Goal: Navigation & Orientation: Find specific page/section

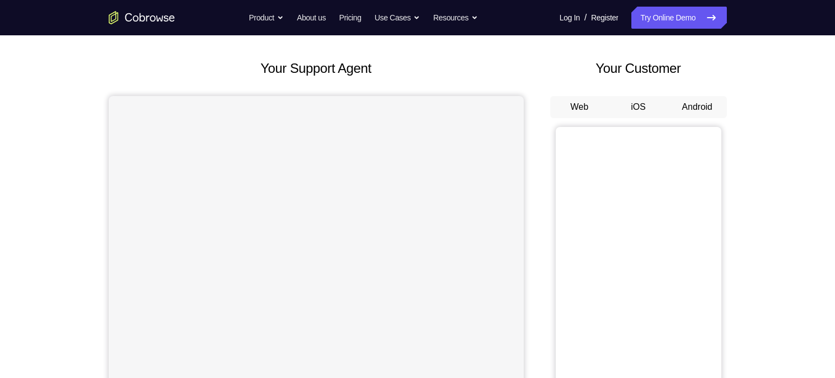
scroll to position [48, 0]
click at [693, 108] on button "Android" at bounding box center [697, 106] width 59 height 22
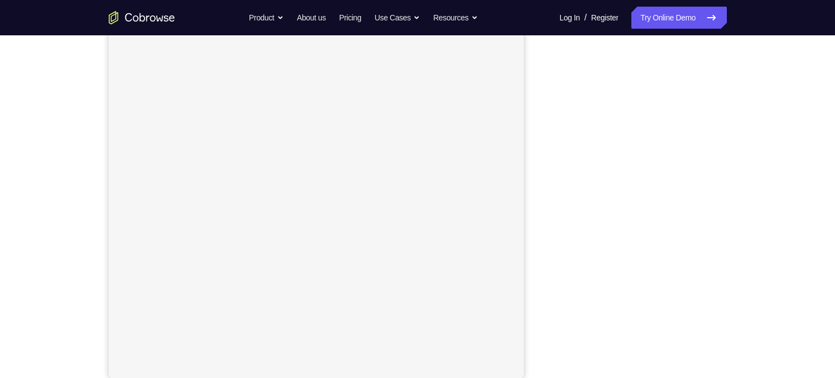
scroll to position [185, 0]
